Goal: Task Accomplishment & Management: Complete application form

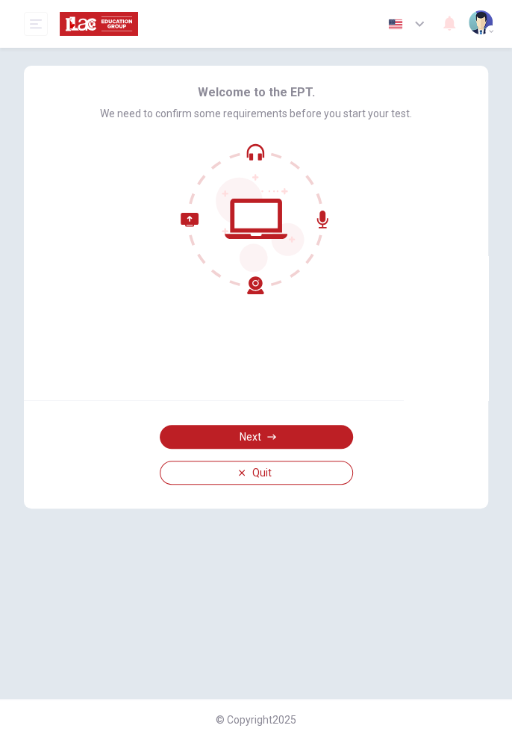
click at [273, 433] on icon "button" at bounding box center [271, 436] width 9 height 9
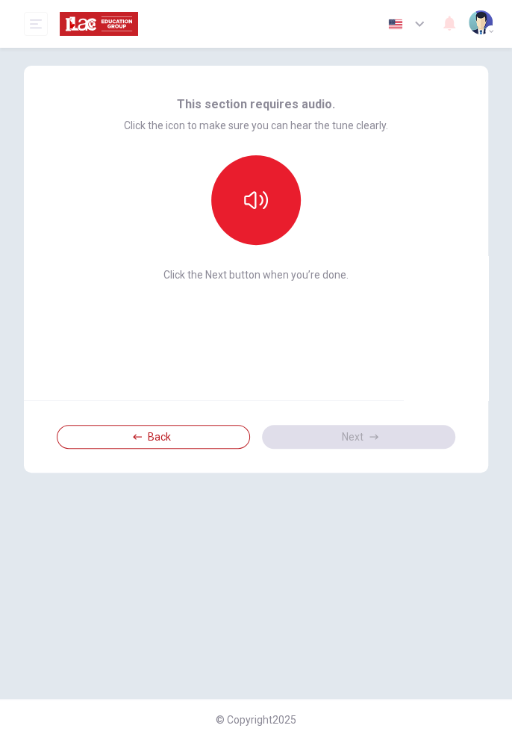
click at [256, 194] on icon "button" at bounding box center [256, 200] width 24 height 24
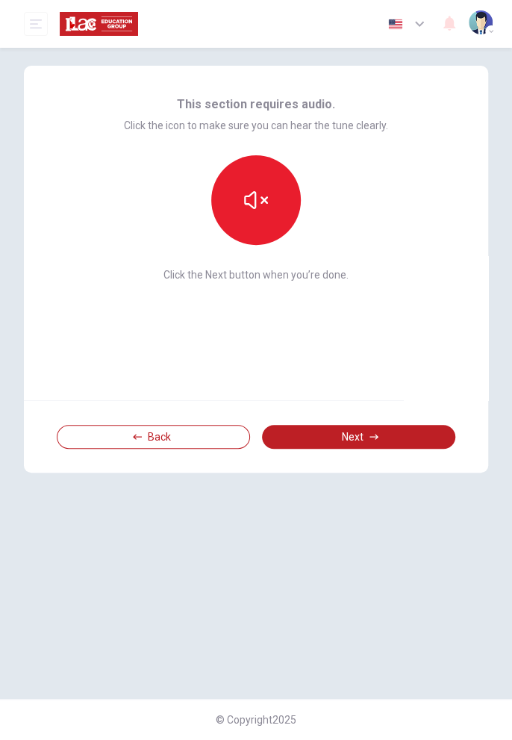
click at [255, 199] on icon "button" at bounding box center [256, 200] width 24 height 18
click at [354, 430] on button "Next" at bounding box center [358, 437] width 193 height 24
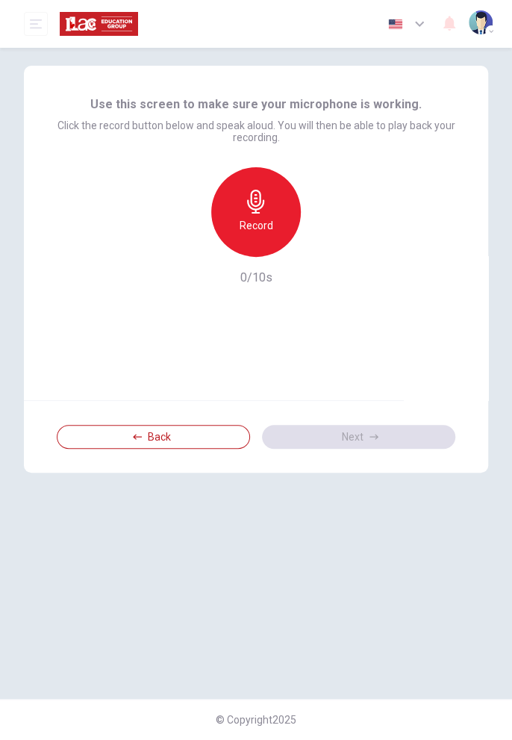
click at [149, 739] on div "© Copyright 2025" at bounding box center [256, 719] width 512 height 41
click at [253, 209] on icon "button" at bounding box center [255, 202] width 17 height 24
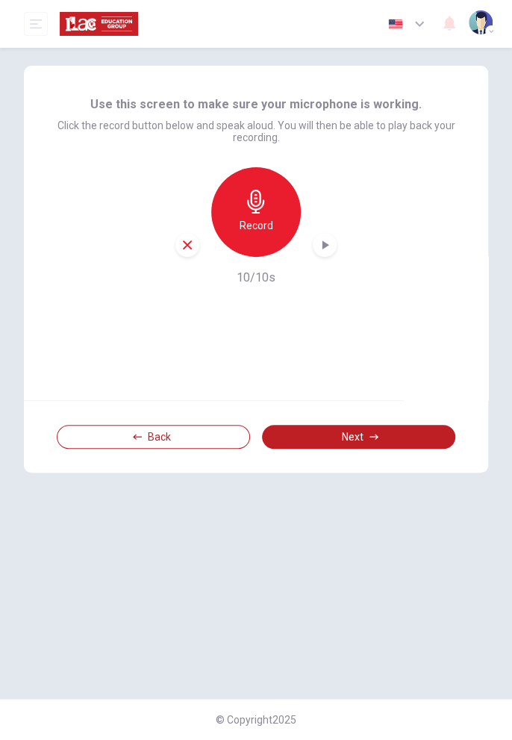
click at [366, 431] on button "Next" at bounding box center [358, 437] width 193 height 24
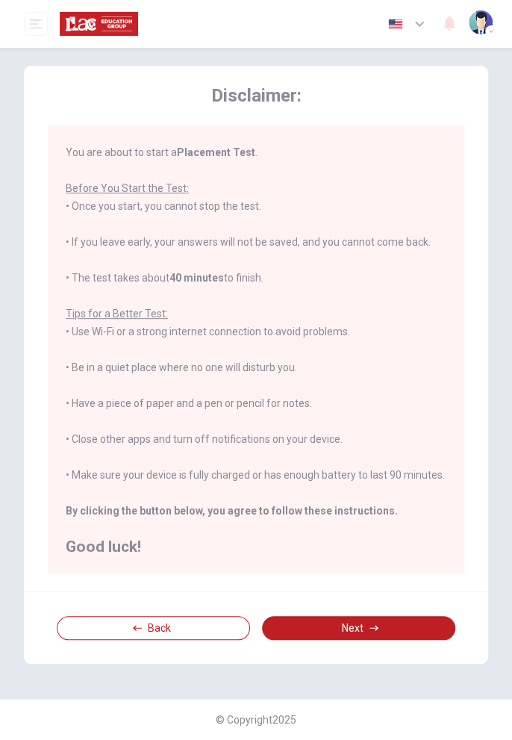
click at [368, 628] on button "Next" at bounding box center [358, 628] width 193 height 24
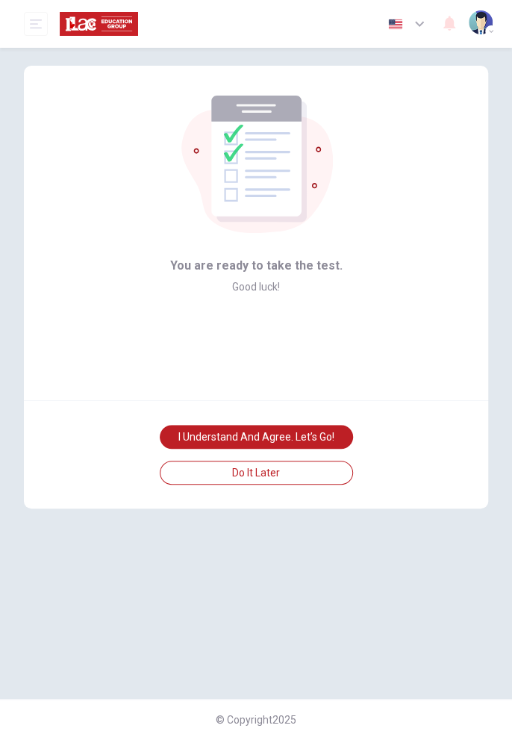
click at [298, 437] on button "I understand and agree. Let’s go!" at bounding box center [256, 437] width 193 height 24
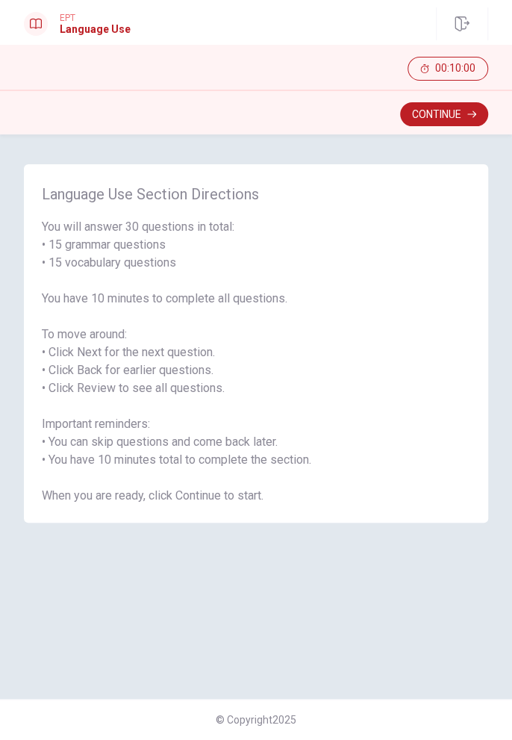
click at [440, 120] on button "Continue" at bounding box center [444, 114] width 88 height 24
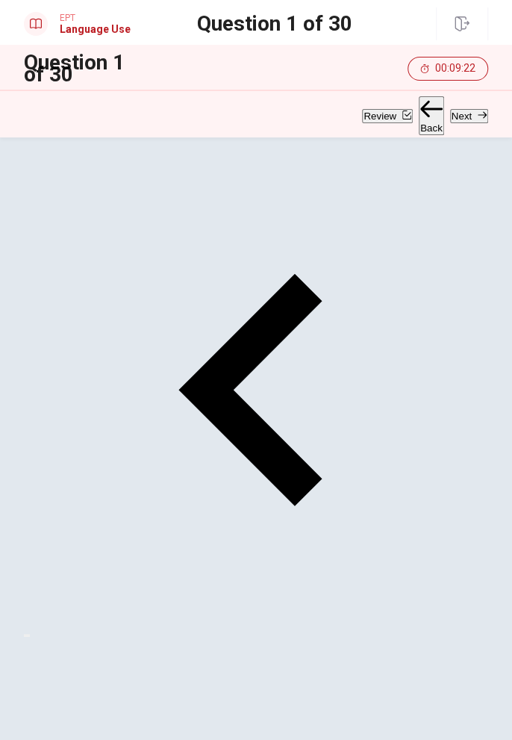
click at [454, 118] on button "Next" at bounding box center [469, 116] width 38 height 14
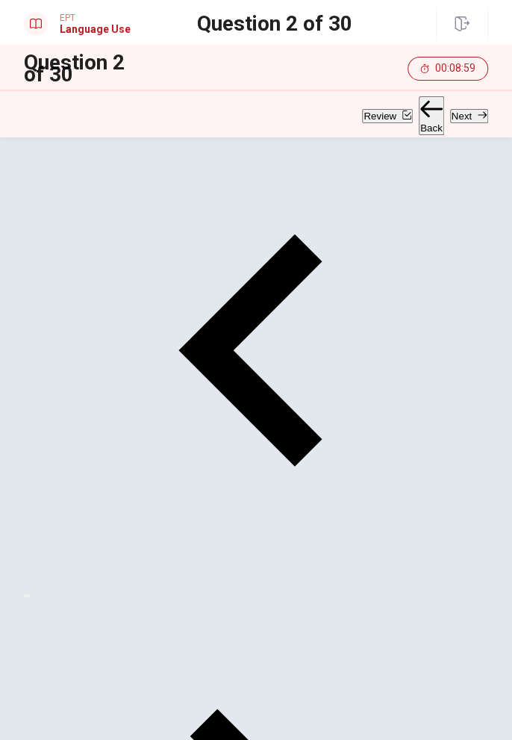
scroll to position [40, 0]
click at [455, 116] on button "Next" at bounding box center [469, 116] width 38 height 14
click at [460, 116] on button "Next" at bounding box center [469, 116] width 38 height 14
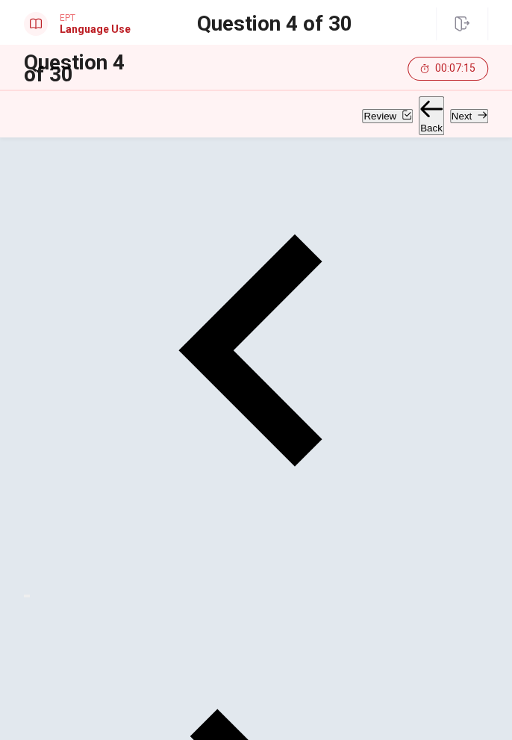
click at [455, 112] on button "Next" at bounding box center [469, 116] width 38 height 14
click at [463, 116] on button "Next" at bounding box center [469, 116] width 38 height 14
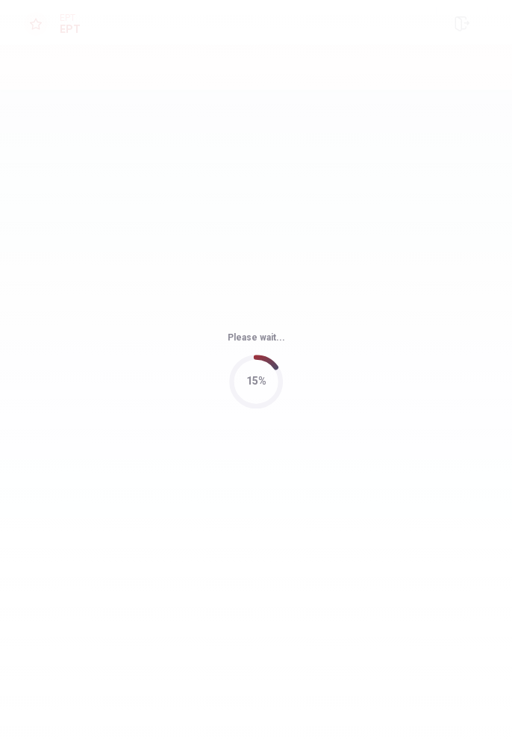
click at [508, 246] on div "Please wait... 15%" at bounding box center [256, 370] width 512 height 740
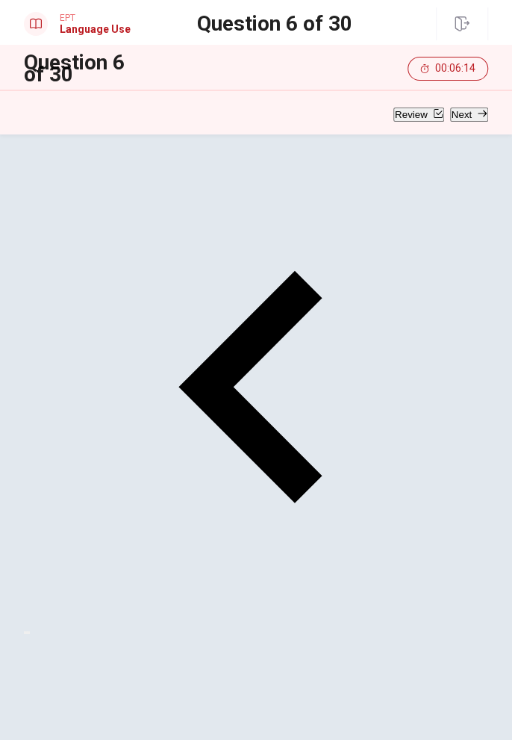
click at [455, 110] on button "Next" at bounding box center [469, 114] width 38 height 14
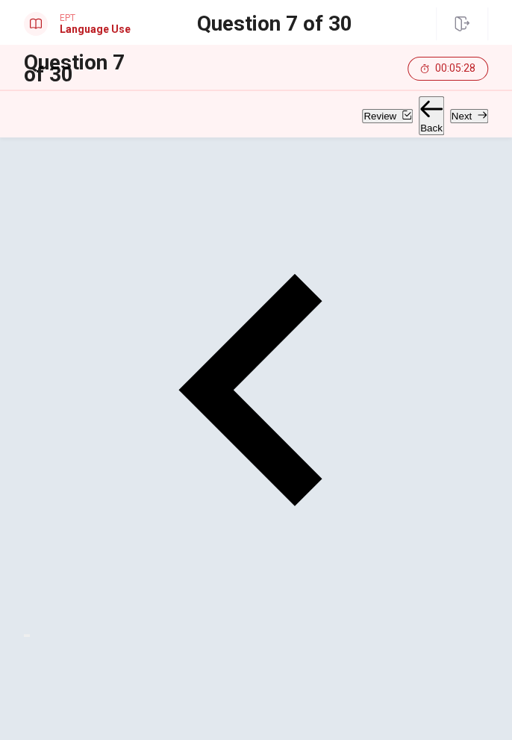
click at [455, 109] on button "Next" at bounding box center [469, 116] width 38 height 14
click at [464, 109] on button "Next" at bounding box center [469, 116] width 38 height 14
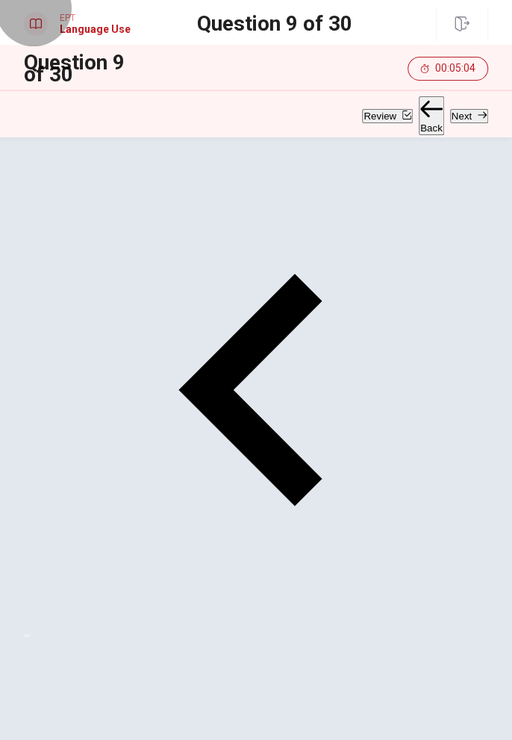
click at [456, 110] on button "Next" at bounding box center [469, 116] width 38 height 14
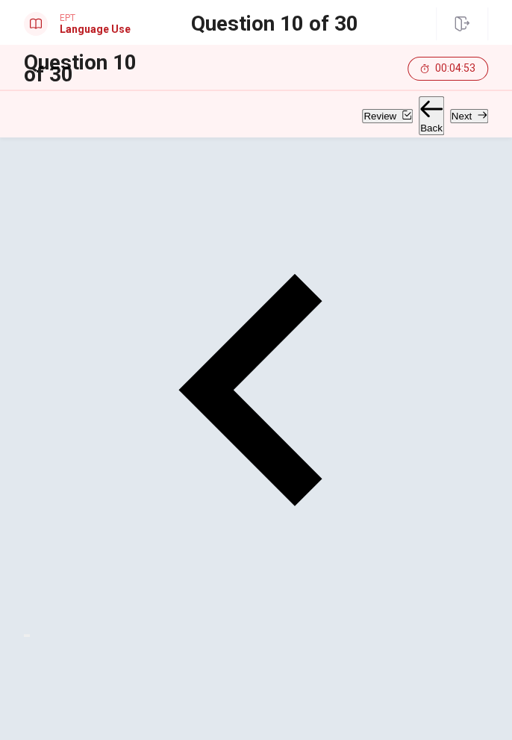
click at [461, 111] on button "Next" at bounding box center [469, 116] width 38 height 14
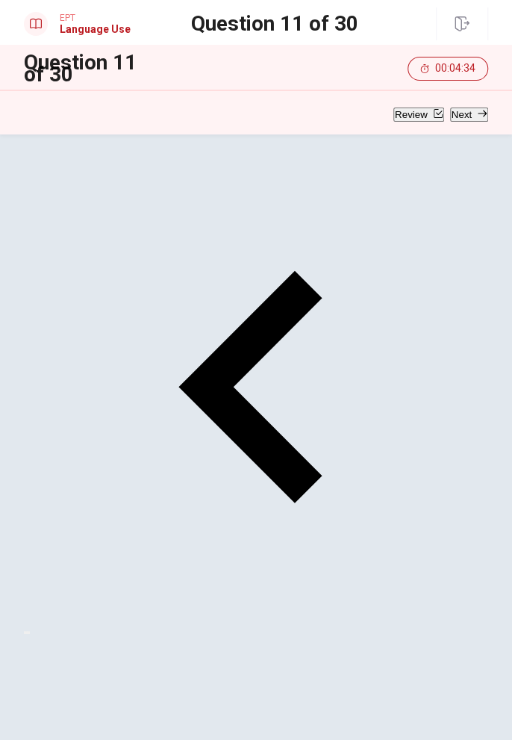
click at [469, 122] on button "Next" at bounding box center [469, 114] width 38 height 14
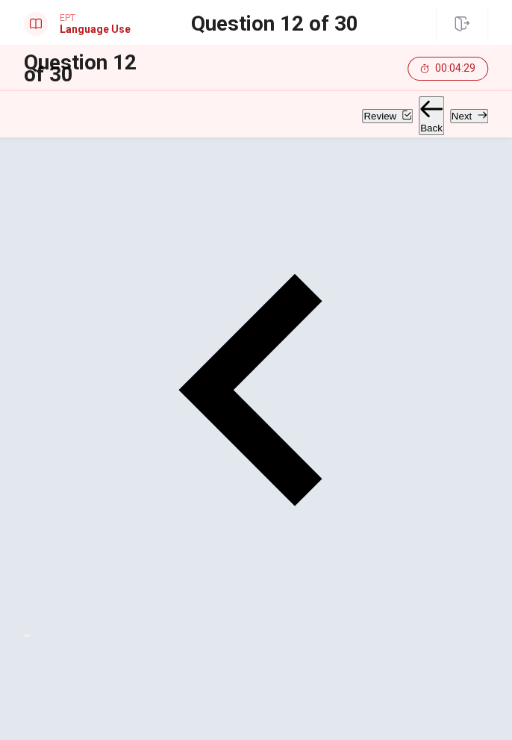
click at [457, 115] on button "Next" at bounding box center [469, 116] width 38 height 14
click at [470, 109] on button "Next" at bounding box center [469, 116] width 38 height 14
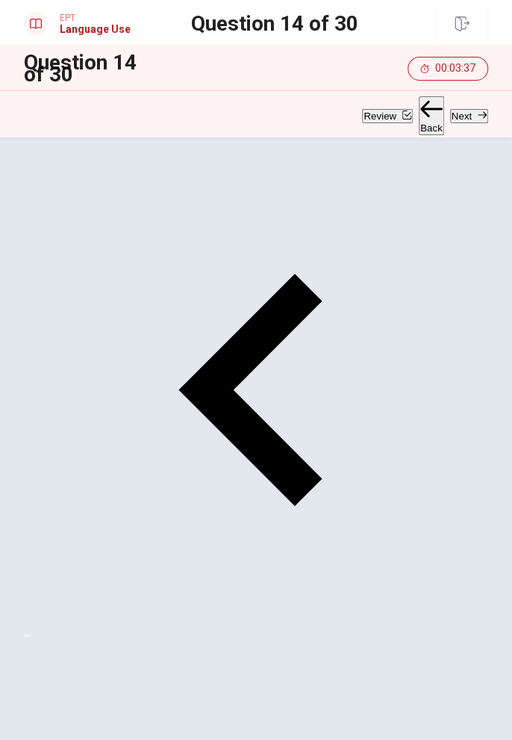
click at [457, 115] on button "Next" at bounding box center [469, 116] width 38 height 14
click at [455, 116] on button "Next" at bounding box center [469, 116] width 38 height 14
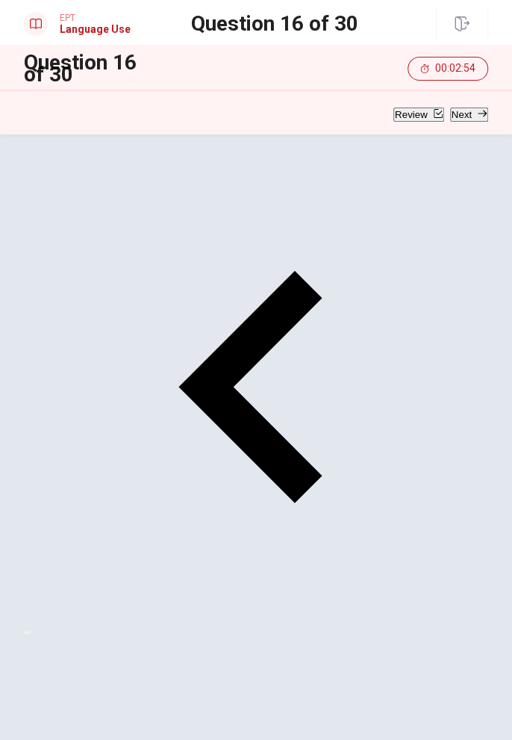
click at [460, 116] on button "Next" at bounding box center [469, 114] width 38 height 14
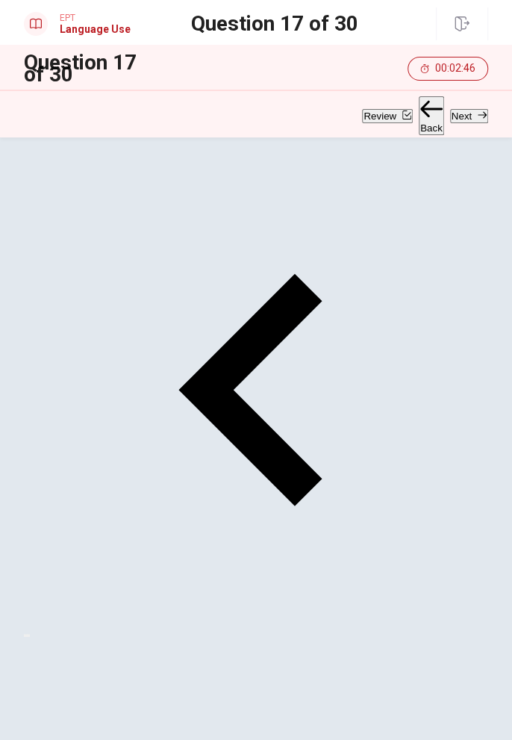
click at [460, 117] on button "Next" at bounding box center [469, 116] width 38 height 14
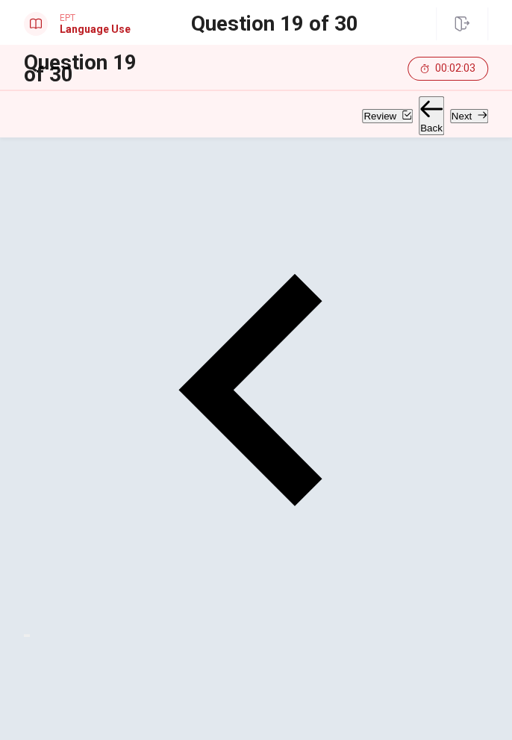
click at [453, 118] on button "Next" at bounding box center [469, 116] width 38 height 14
click at [454, 115] on button "Next" at bounding box center [469, 116] width 38 height 14
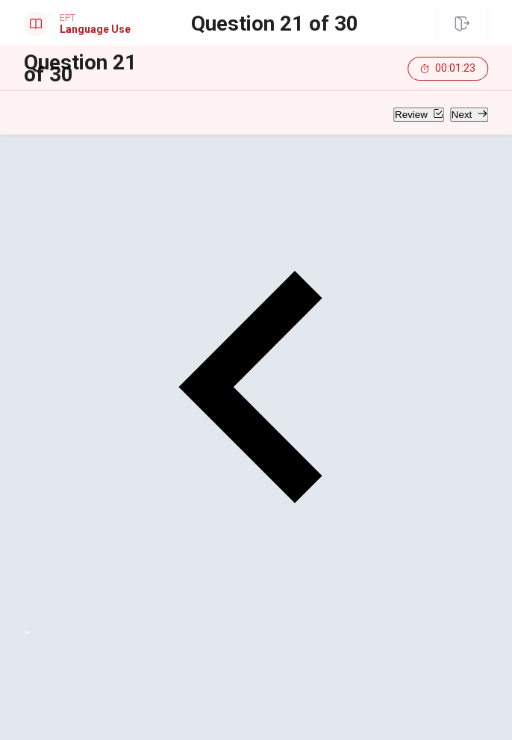
click at [452, 113] on button "Next" at bounding box center [469, 114] width 38 height 14
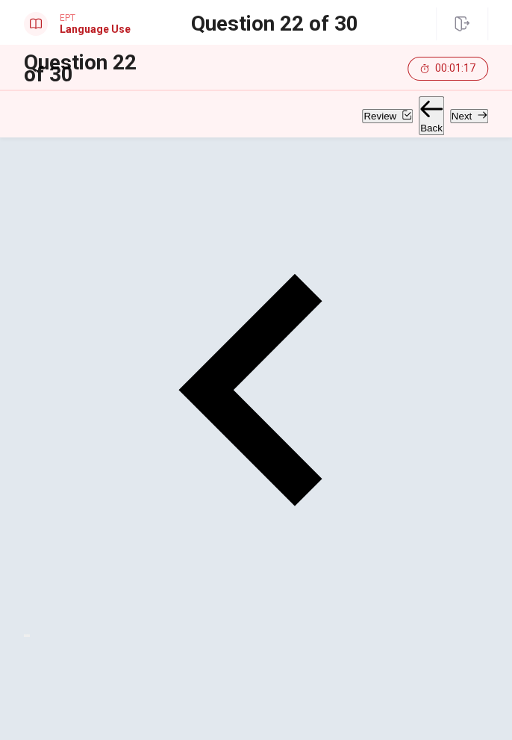
click at [460, 112] on button "Next" at bounding box center [469, 116] width 38 height 14
click at [461, 116] on button "Next" at bounding box center [469, 116] width 38 height 14
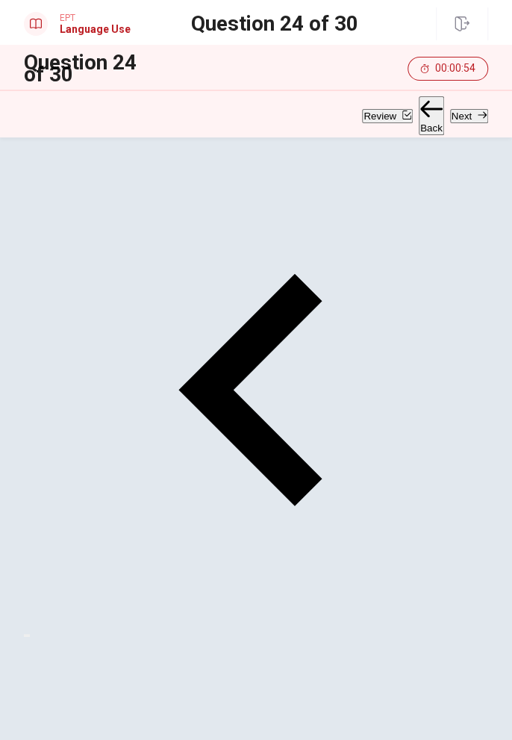
click at [461, 112] on button "Next" at bounding box center [469, 116] width 38 height 14
click at [458, 112] on button "Next" at bounding box center [469, 116] width 38 height 14
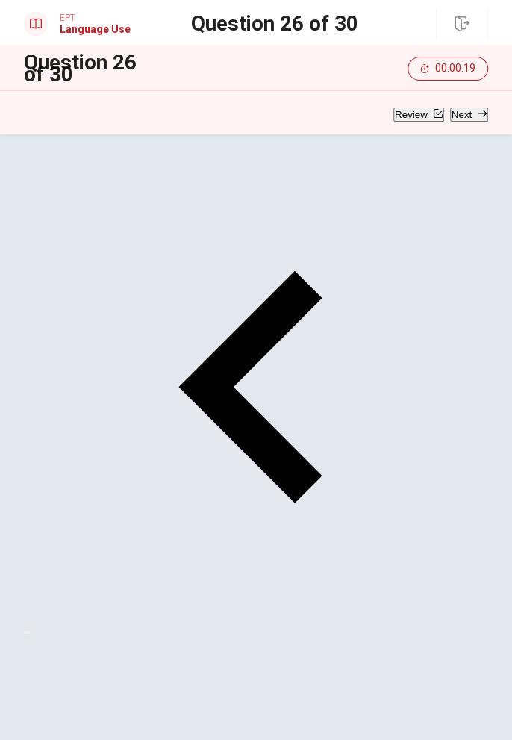
click at [455, 118] on button "Next" at bounding box center [469, 114] width 38 height 14
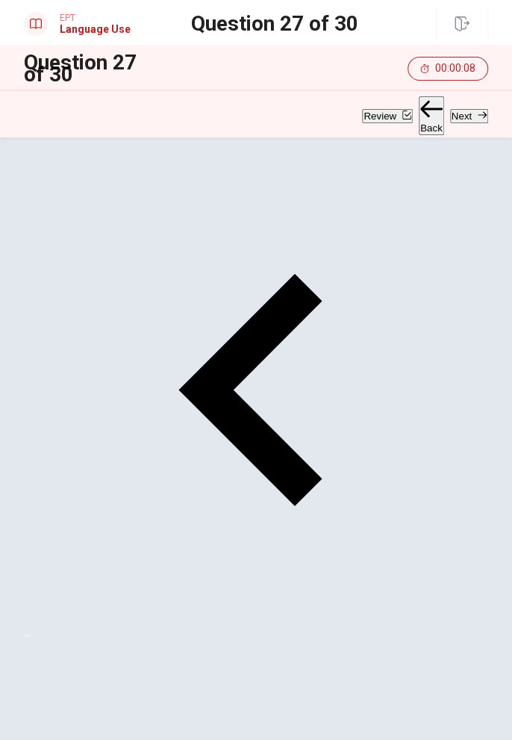
click at [464, 111] on button "Next" at bounding box center [469, 116] width 38 height 14
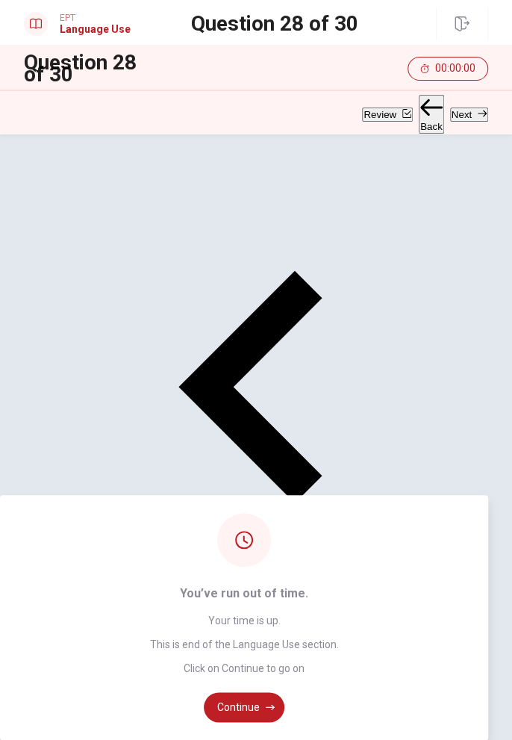
click at [269, 692] on button "Continue" at bounding box center [244, 707] width 81 height 30
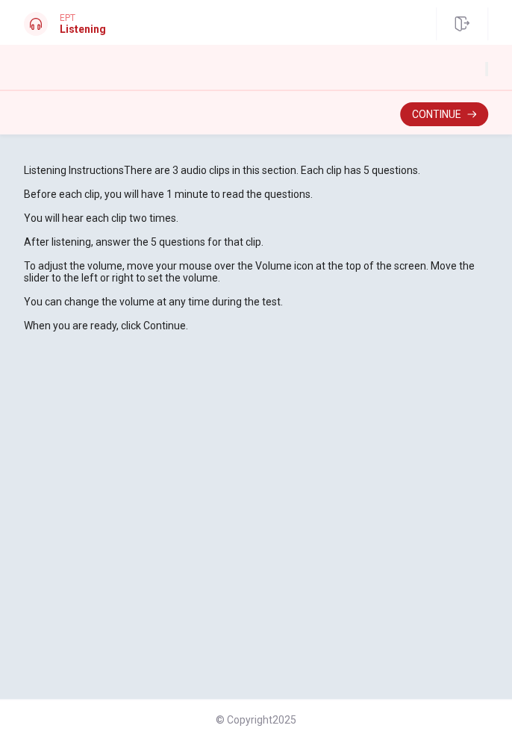
click at [487, 72] on icon "button" at bounding box center [487, 72] width 0 height 0
type input "1"
click at [457, 113] on button "Continue" at bounding box center [444, 114] width 88 height 24
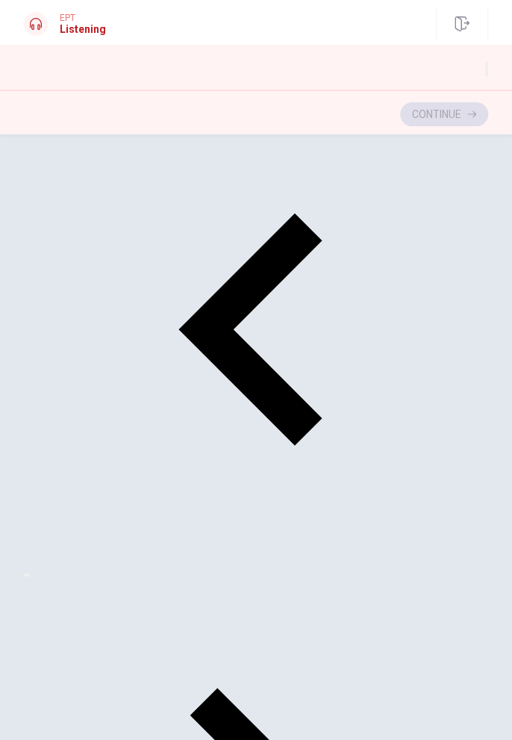
scroll to position [69, 0]
click at [461, 116] on button "Continue" at bounding box center [444, 114] width 88 height 24
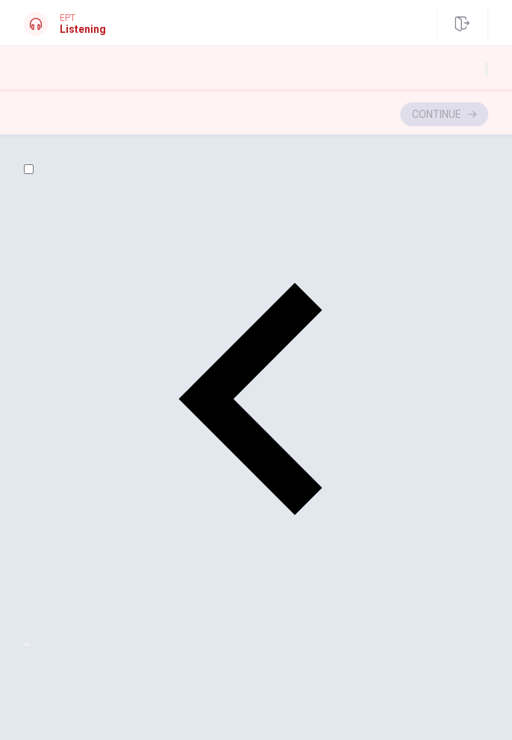
scroll to position [128, 0]
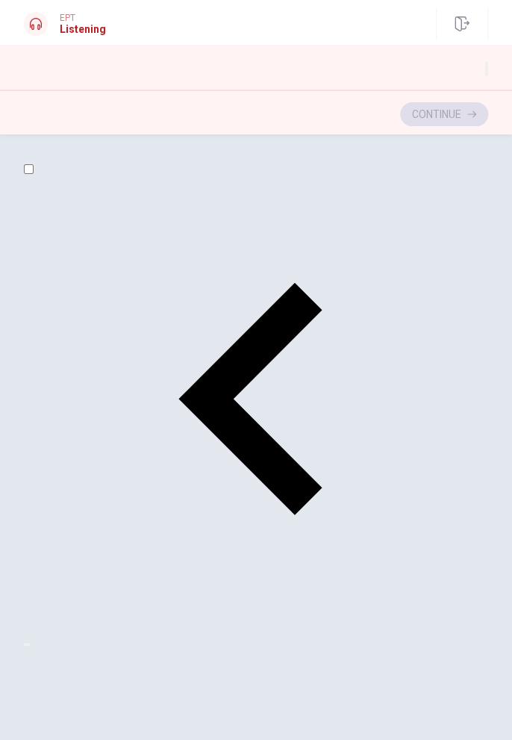
scroll to position [1009, 0]
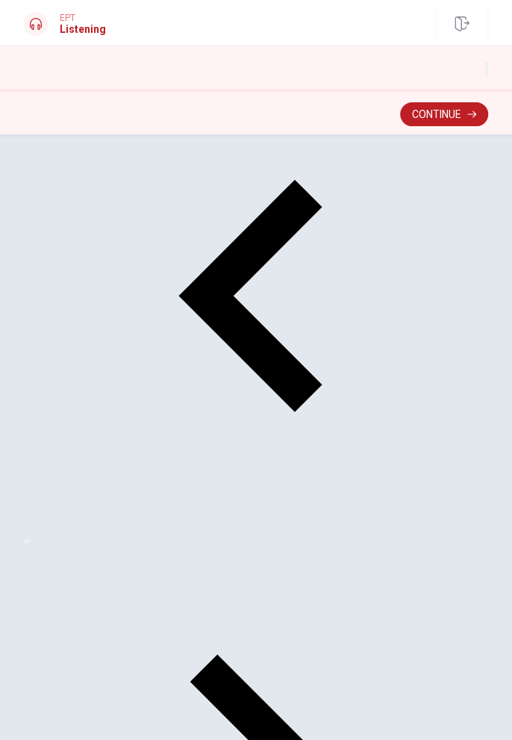
click at [449, 117] on button "Continue" at bounding box center [444, 114] width 88 height 24
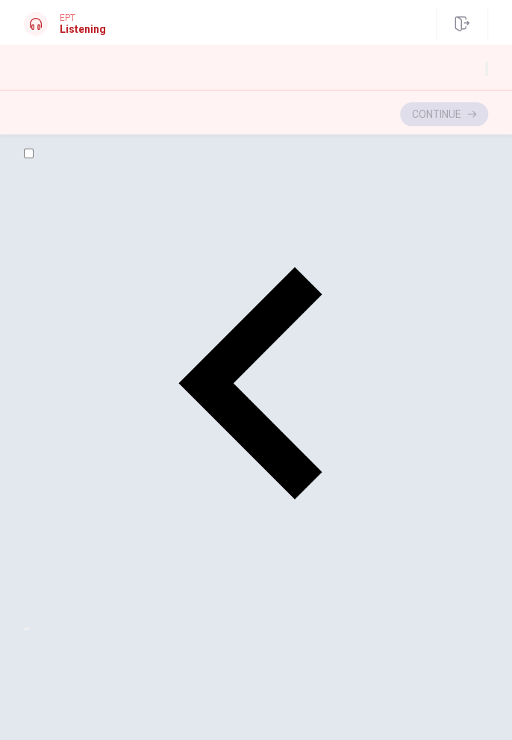
scroll to position [151, 0]
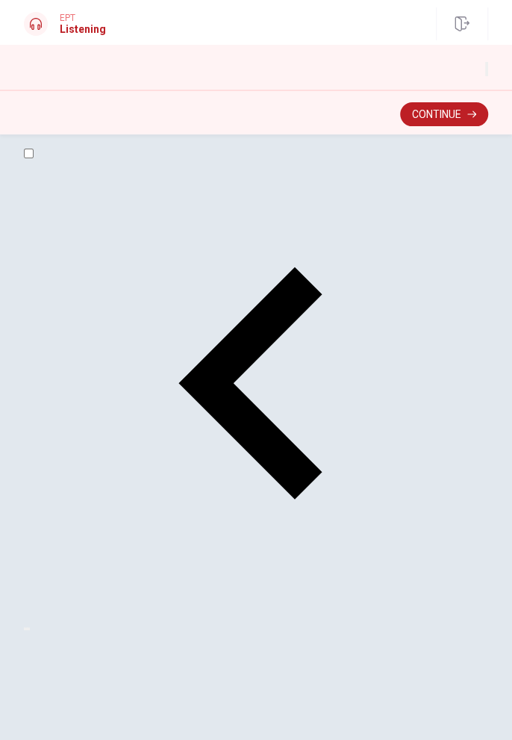
scroll to position [0, 0]
click at [454, 114] on button "Continue" at bounding box center [444, 114] width 88 height 24
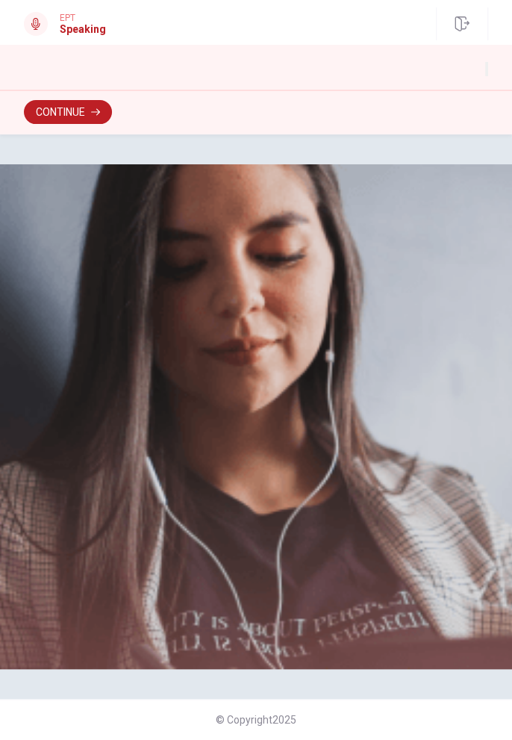
click at [84, 116] on button "Continue" at bounding box center [68, 112] width 88 height 24
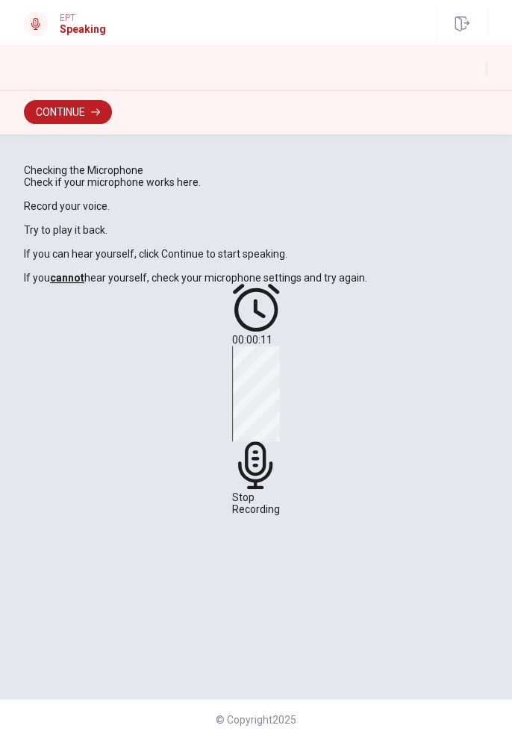
click at [257, 508] on span "Stop Recording" at bounding box center [256, 503] width 48 height 24
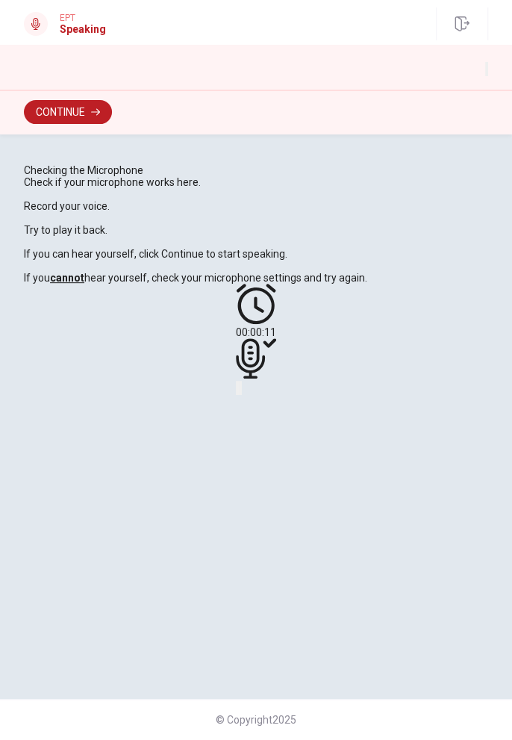
click at [257, 378] on icon at bounding box center [256, 358] width 40 height 40
click at [256, 409] on icon "Play Audio" at bounding box center [249, 400] width 14 height 18
click at [237, 391] on icon "Record Again" at bounding box center [237, 391] width 0 height 0
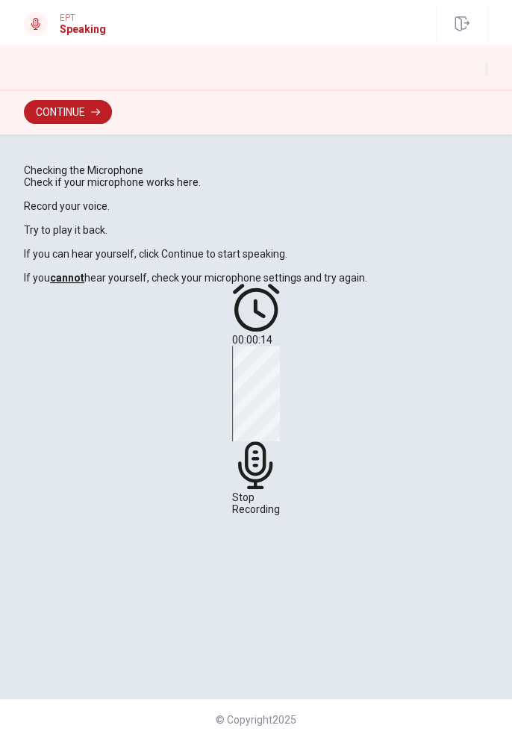
click at [257, 489] on icon at bounding box center [255, 465] width 34 height 48
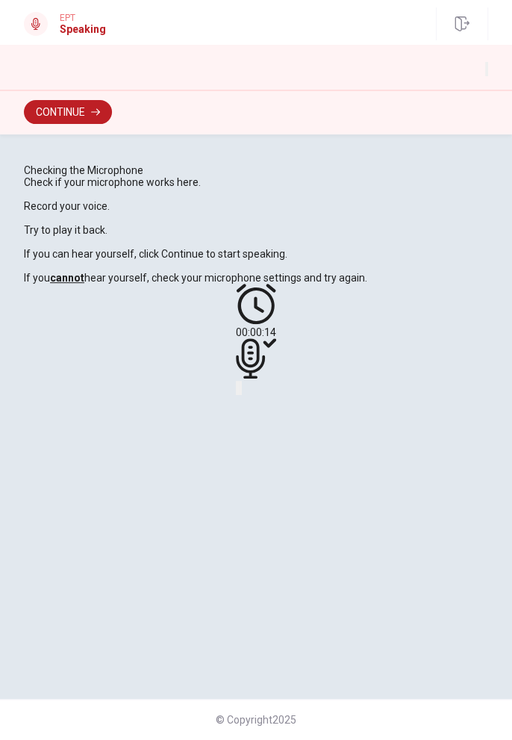
click at [237, 391] on icon "Record Again" at bounding box center [237, 391] width 0 height 0
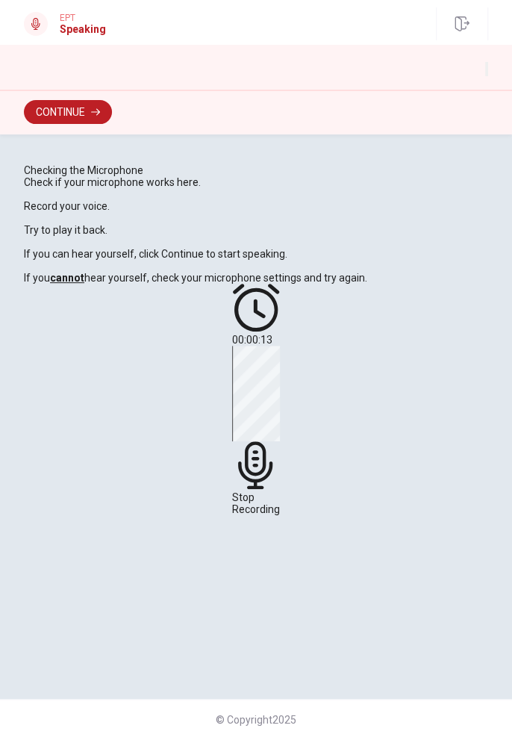
click at [260, 508] on div "Stop Recording" at bounding box center [256, 430] width 48 height 169
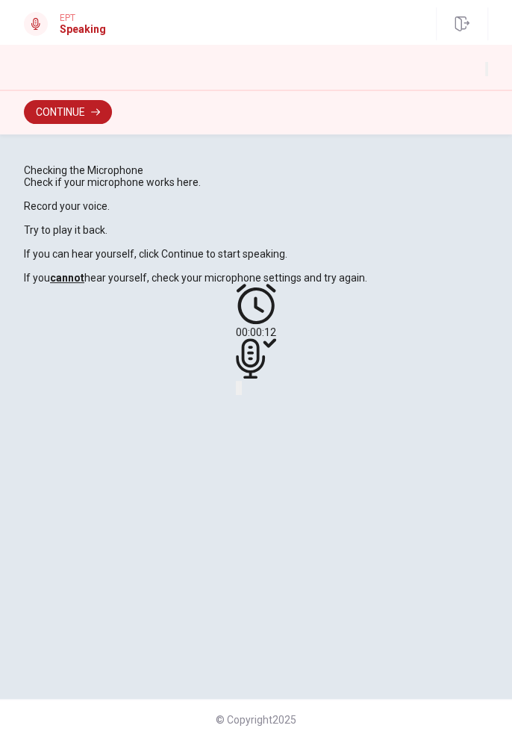
click at [256, 409] on icon "Play Audio" at bounding box center [249, 400] width 14 height 18
click at [75, 111] on button "Continue" at bounding box center [68, 112] width 88 height 24
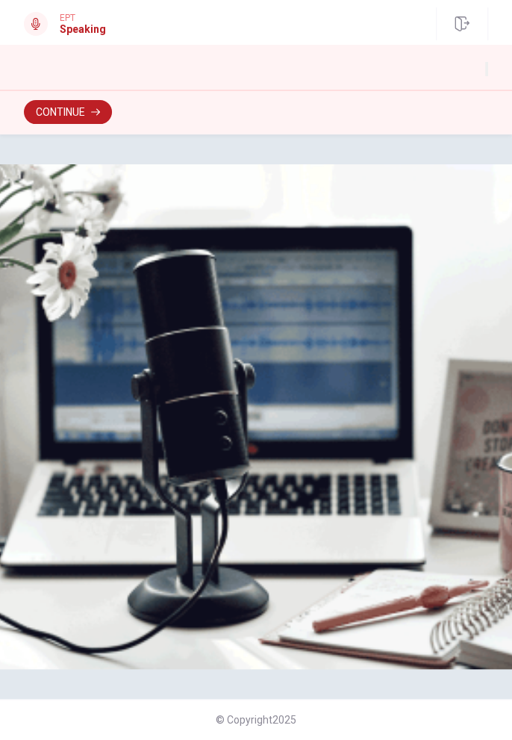
click at [72, 116] on button "Continue" at bounding box center [68, 112] width 88 height 24
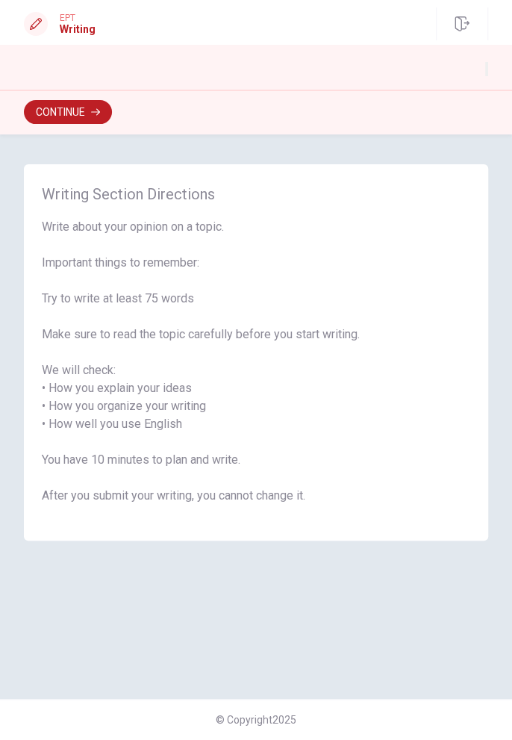
click at [112, 117] on button "Continue" at bounding box center [68, 112] width 88 height 24
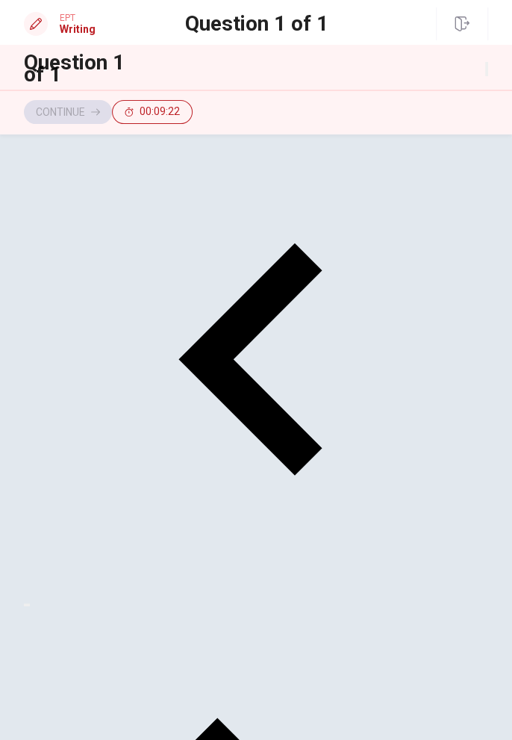
click at [34, 134] on input "checkbox" at bounding box center [29, 130] width 10 height 10
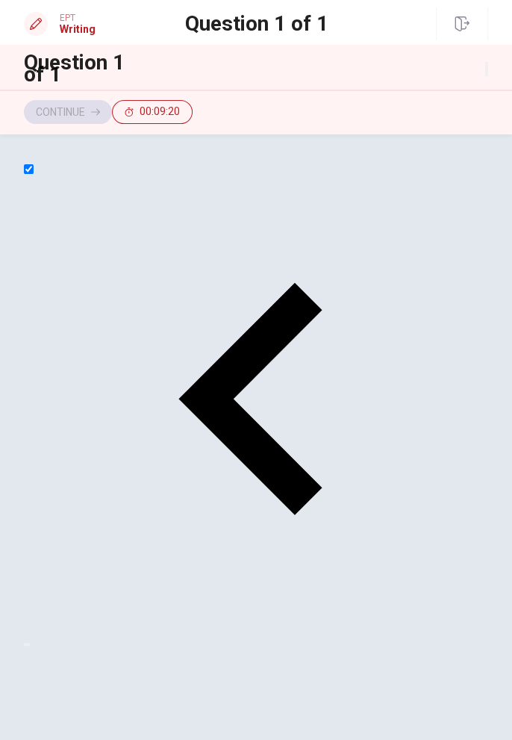
click at [34, 174] on input "checkbox" at bounding box center [29, 169] width 10 height 10
checkbox input "true"
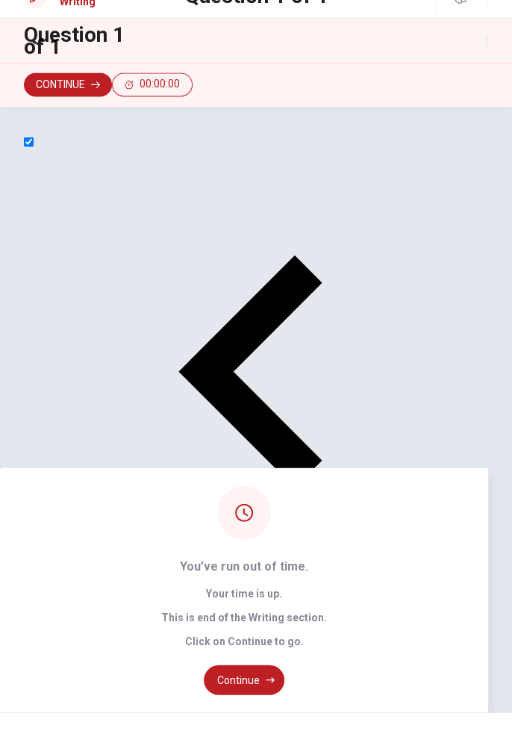
type textarea "Why should we learn another language? I belivwE that learning another language …"
click at [259, 692] on button "Continue" at bounding box center [244, 707] width 81 height 30
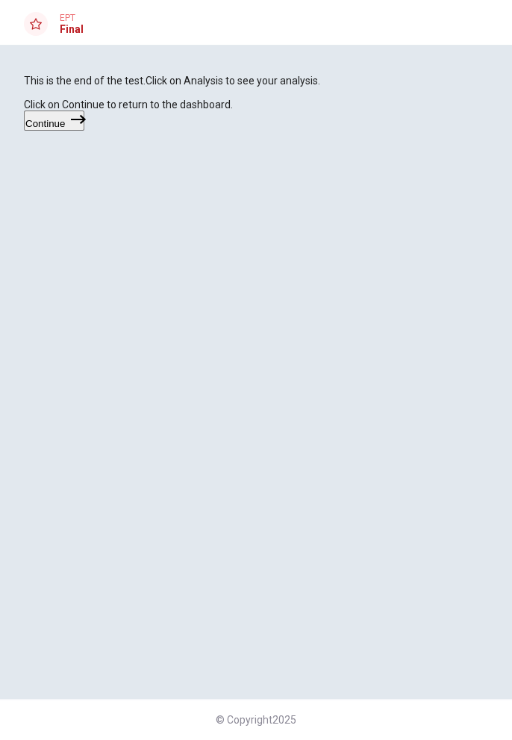
click at [84, 131] on button "Continue" at bounding box center [54, 120] width 60 height 20
